Goal: Find specific page/section: Find specific page/section

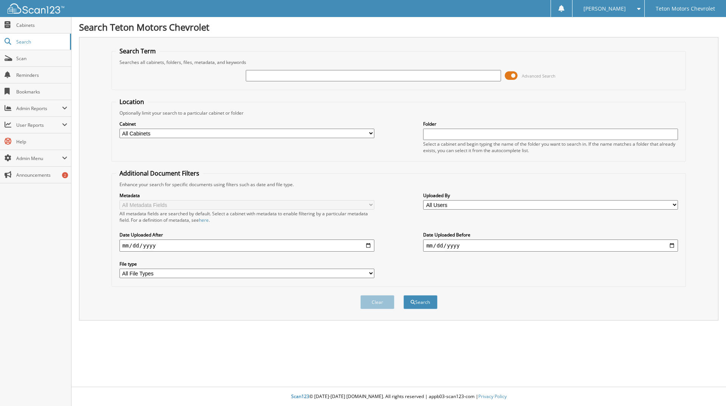
click at [269, 81] on div at bounding box center [373, 75] width 255 height 13
click at [270, 78] on input "text" at bounding box center [373, 75] width 255 height 11
type input "45237a"
click at [404, 295] on button "Search" at bounding box center [421, 302] width 34 height 14
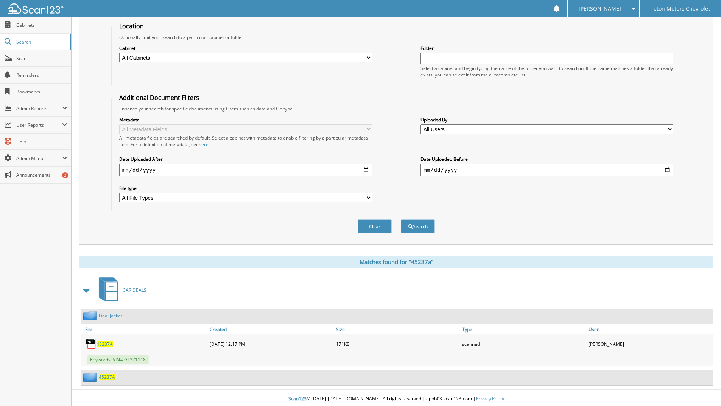
scroll to position [78, 0]
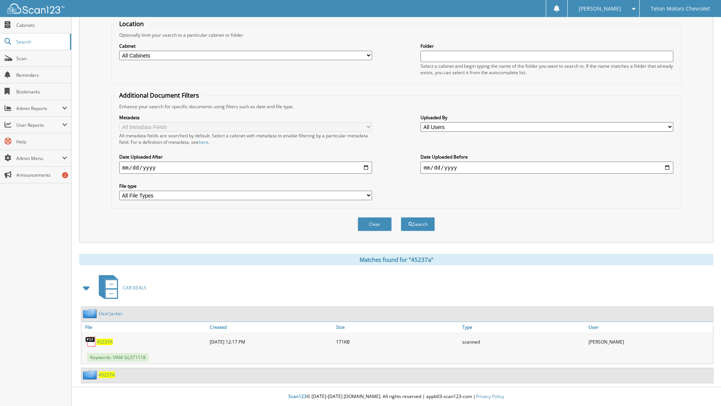
click at [104, 342] on span "45237A" at bounding box center [104, 342] width 16 height 6
click at [104, 341] on span "45237A" at bounding box center [104, 342] width 16 height 6
click at [87, 342] on img at bounding box center [90, 341] width 11 height 11
click at [101, 341] on span "45237A" at bounding box center [104, 342] width 16 height 6
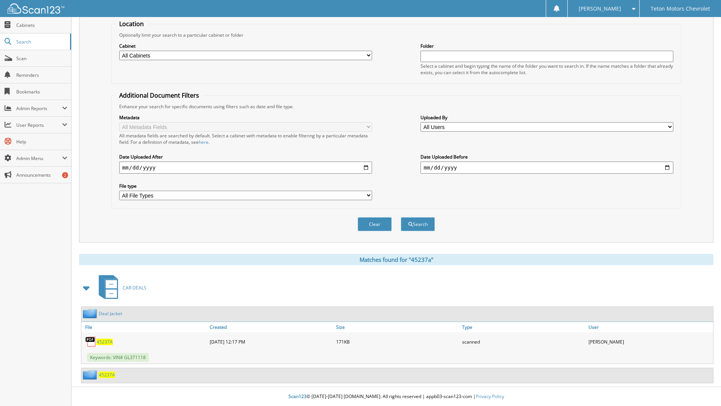
click at [104, 375] on span "45237A" at bounding box center [107, 375] width 16 height 6
